Goal: Information Seeking & Learning: Learn about a topic

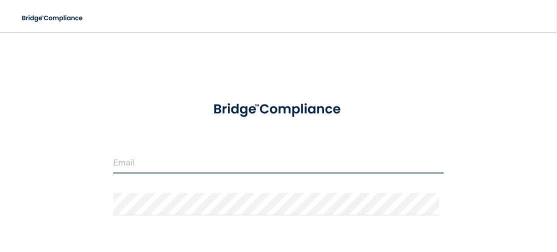
click at [145, 167] on input "email" at bounding box center [278, 162] width 331 height 23
type input "[EMAIL_ADDRESS][DOMAIN_NAME]"
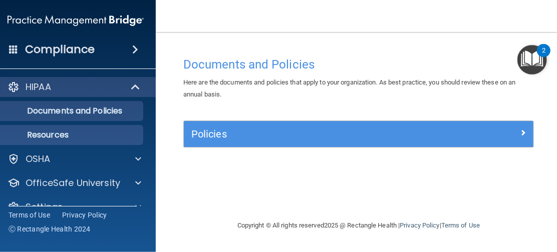
scroll to position [19, 0]
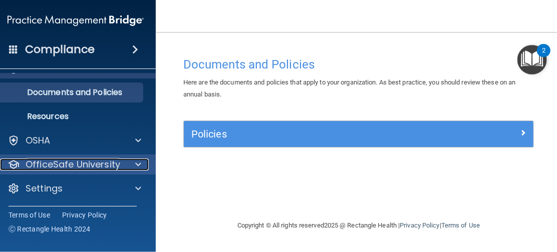
click at [116, 163] on p "OfficeSafe University" at bounding box center [73, 165] width 95 height 12
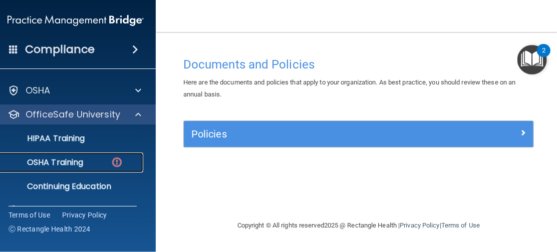
click at [116, 163] on img at bounding box center [117, 162] width 13 height 13
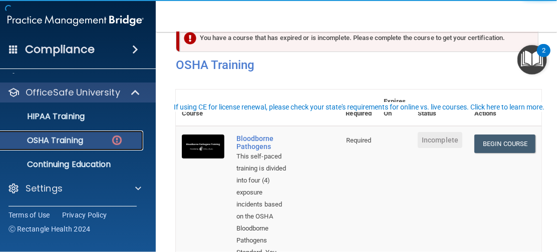
scroll to position [50, 0]
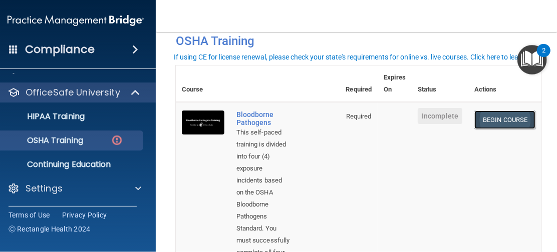
click at [484, 122] on link "Begin Course" at bounding box center [504, 120] width 61 height 19
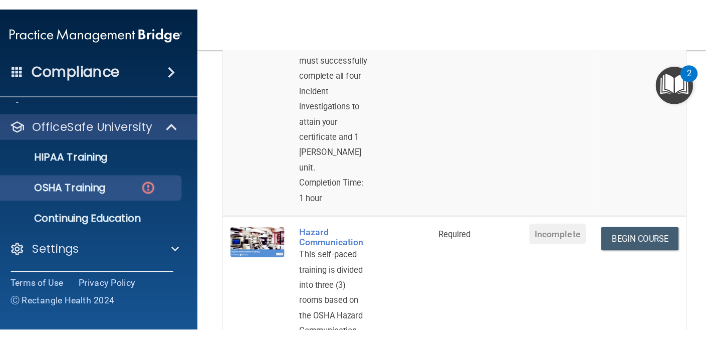
scroll to position [300, 0]
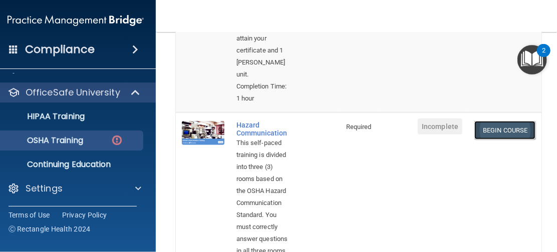
click at [481, 129] on link "Begin Course" at bounding box center [504, 130] width 61 height 19
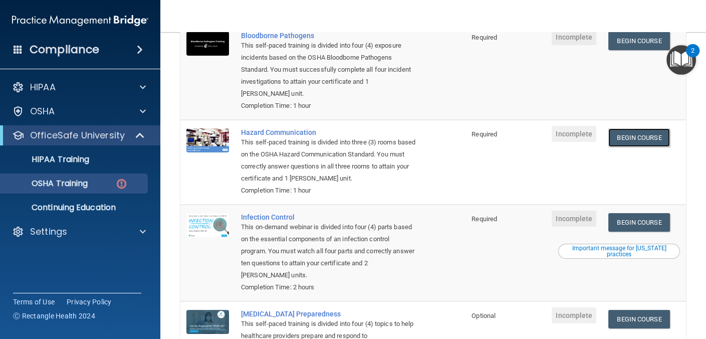
scroll to position [179, 0]
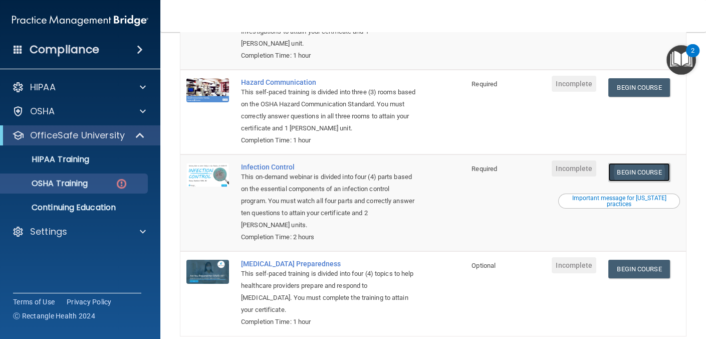
click at [556, 172] on link "Begin Course" at bounding box center [638, 172] width 61 height 19
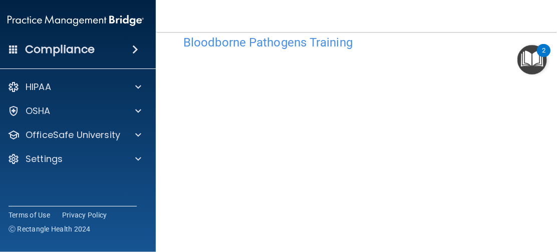
scroll to position [72, 0]
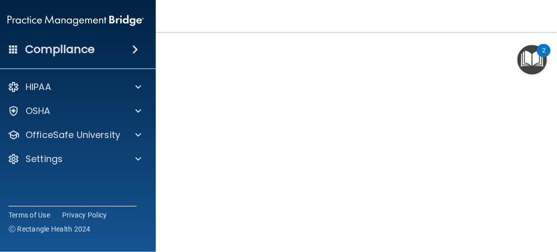
click at [548, 129] on main "Bloodborne Pathogens Training This course doesn’t expire until . Are you sure y…" at bounding box center [359, 142] width 406 height 220
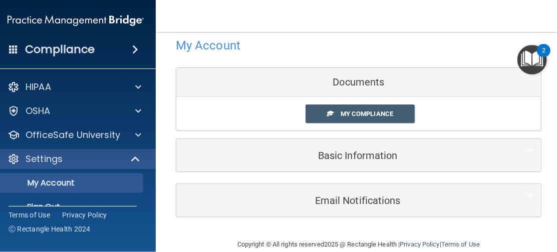
scroll to position [35, 0]
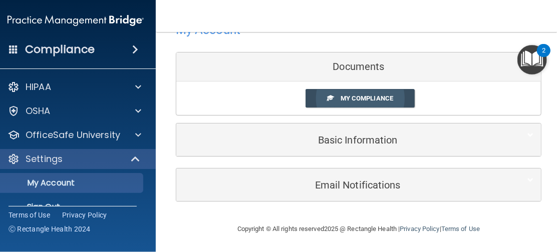
click at [378, 102] on link "My Compliance" at bounding box center [361, 98] width 110 height 19
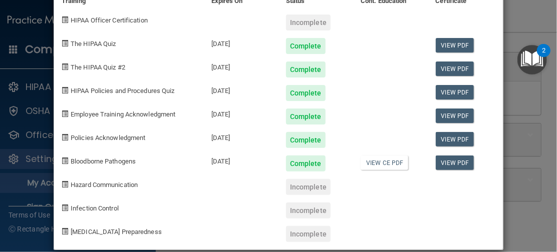
scroll to position [63, 0]
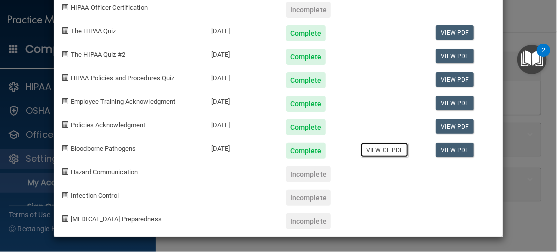
click at [379, 153] on link "View CE PDF" at bounding box center [385, 150] width 48 height 15
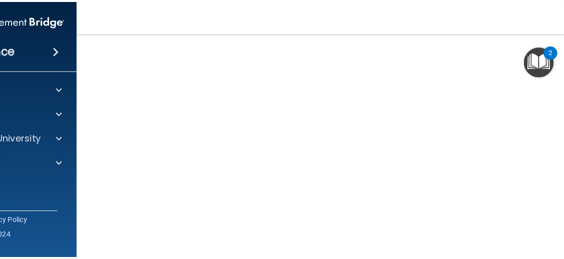
scroll to position [150, 0]
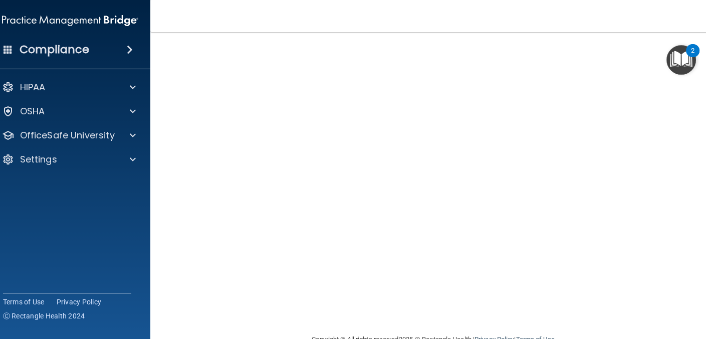
scroll to position [38, 0]
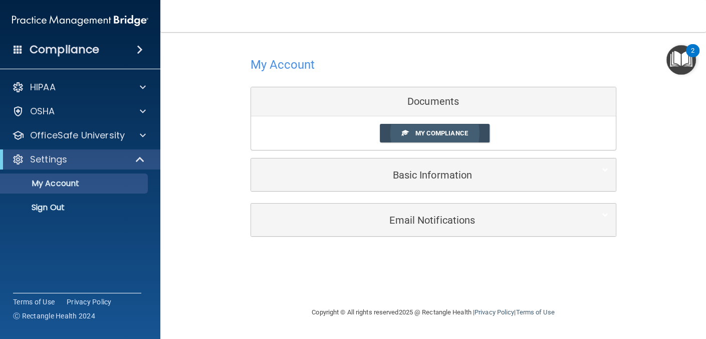
click at [434, 134] on span "My Compliance" at bounding box center [441, 133] width 53 height 8
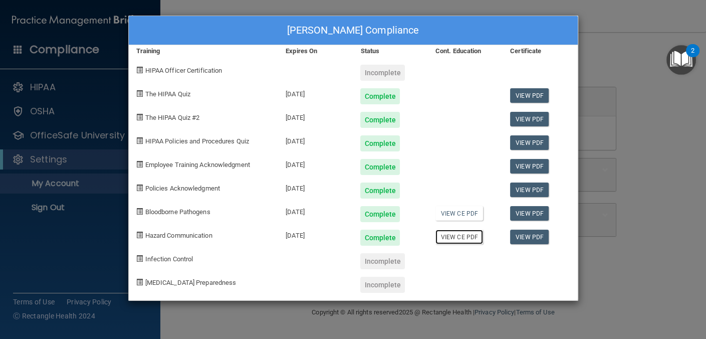
click at [465, 237] on link "View CE PDF" at bounding box center [459, 236] width 48 height 15
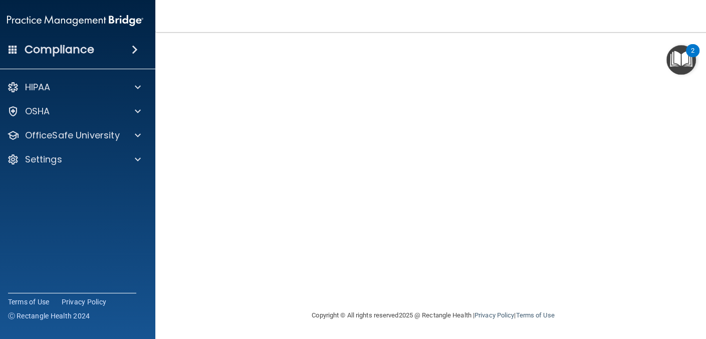
scroll to position [40, 0]
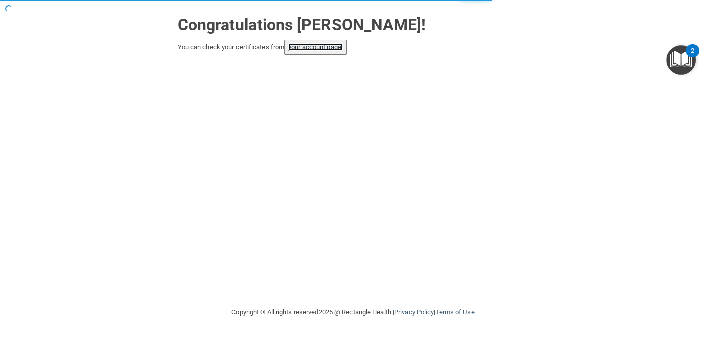
click at [338, 48] on link "your account page!" at bounding box center [315, 47] width 55 height 8
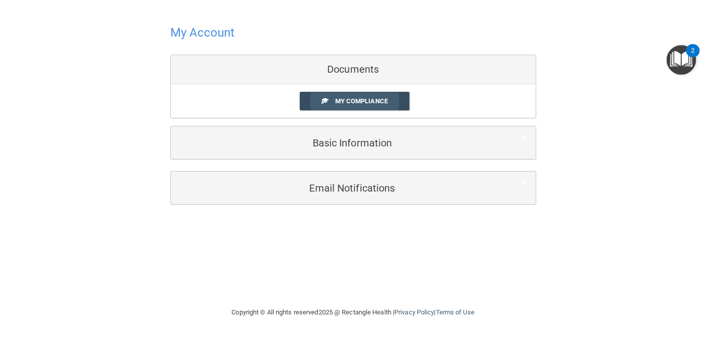
click at [397, 99] on link "My Compliance" at bounding box center [354, 101] width 110 height 19
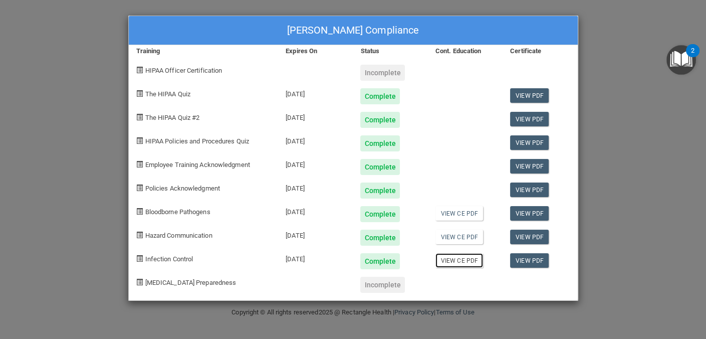
click at [471, 259] on link "View CE PDF" at bounding box center [459, 260] width 48 height 15
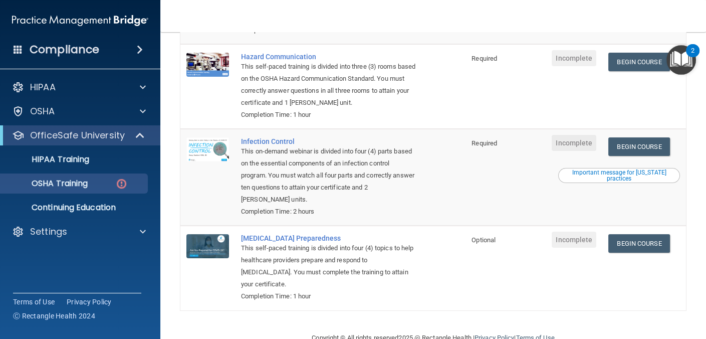
scroll to position [229, 0]
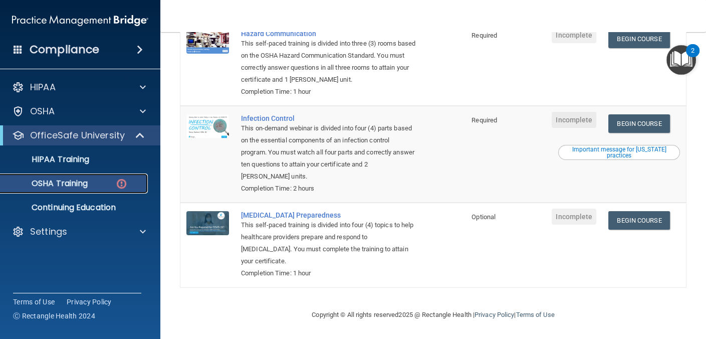
click at [106, 186] on div "OSHA Training" at bounding box center [75, 183] width 137 height 10
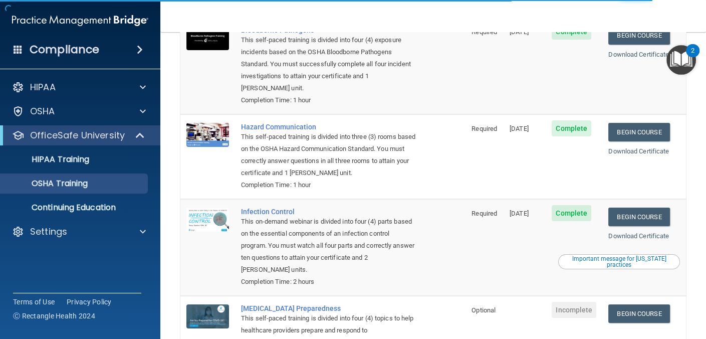
scroll to position [150, 0]
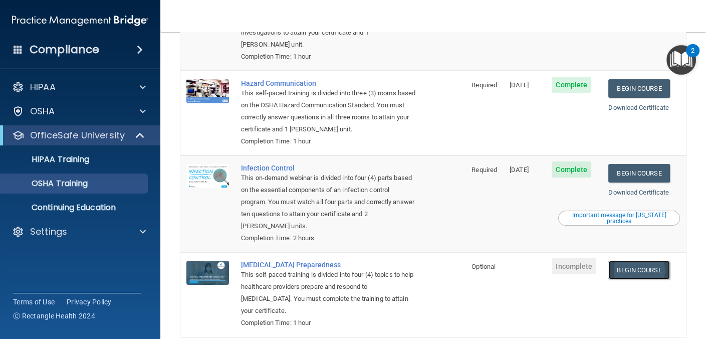
click at [629, 263] on link "Begin Course" at bounding box center [638, 269] width 61 height 19
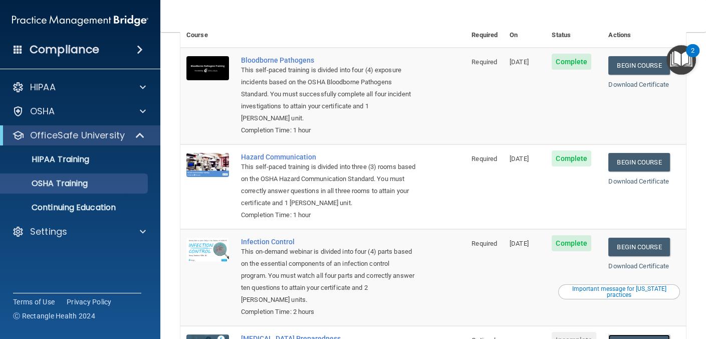
scroll to position [0, 0]
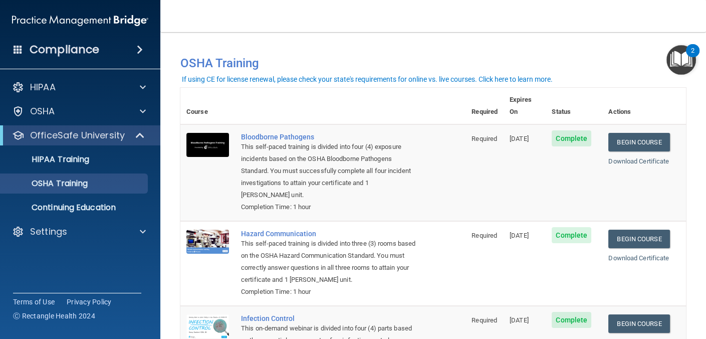
click at [403, 171] on div "This self-paced training is divided into four (4) exposure incidents based on t…" at bounding box center [328, 171] width 174 height 60
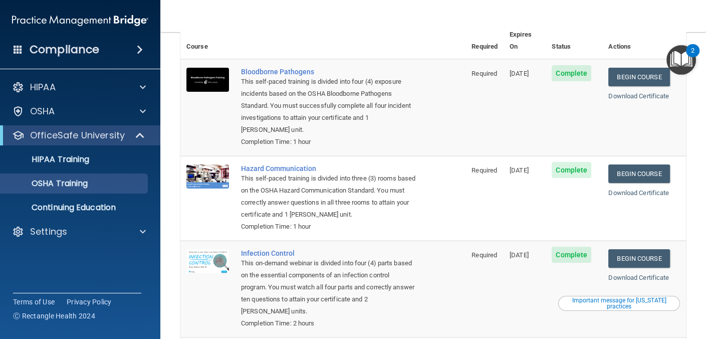
scroll to position [189, 0]
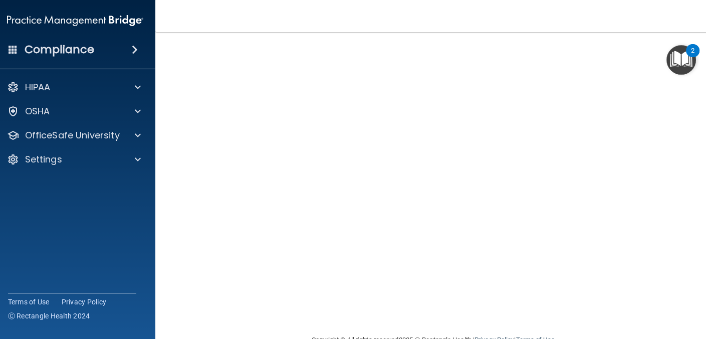
scroll to position [15, 0]
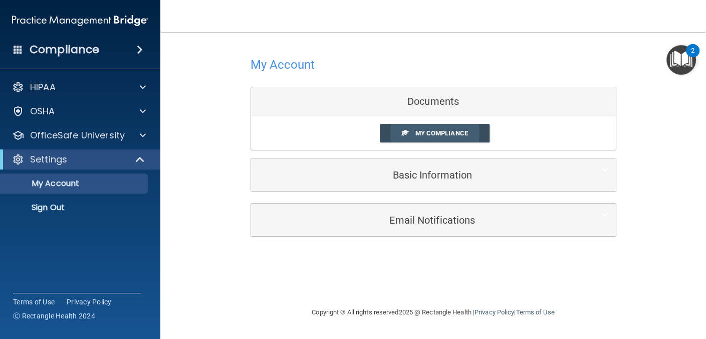
click at [438, 131] on span "My Compliance" at bounding box center [441, 133] width 53 height 8
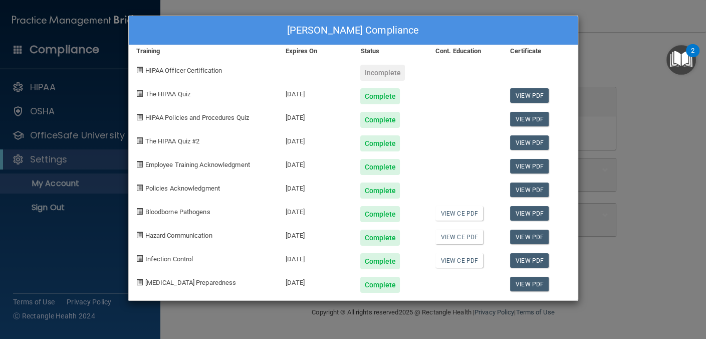
click at [469, 278] on div at bounding box center [465, 281] width 75 height 24
click at [468, 287] on div at bounding box center [465, 281] width 75 height 24
click at [525, 283] on link "View PDF" at bounding box center [529, 283] width 39 height 15
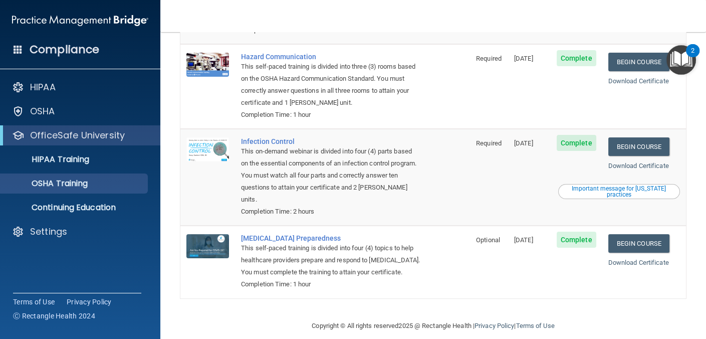
scroll to position [189, 0]
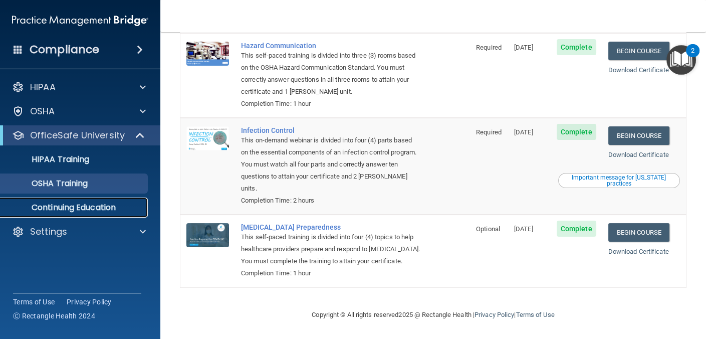
click at [75, 207] on p "Continuing Education" at bounding box center [75, 207] width 137 height 10
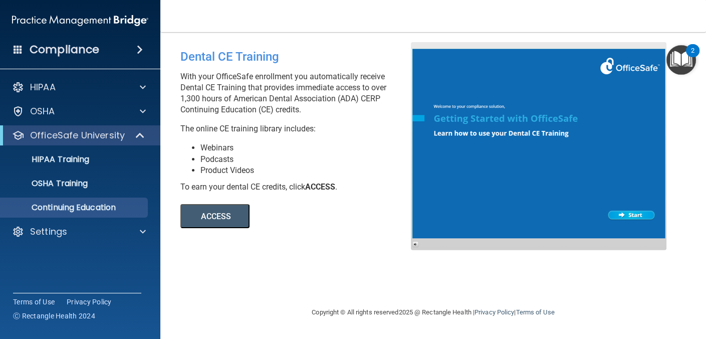
click at [199, 219] on button "ACCESS" at bounding box center [214, 216] width 69 height 24
